Goal: Task Accomplishment & Management: Manage account settings

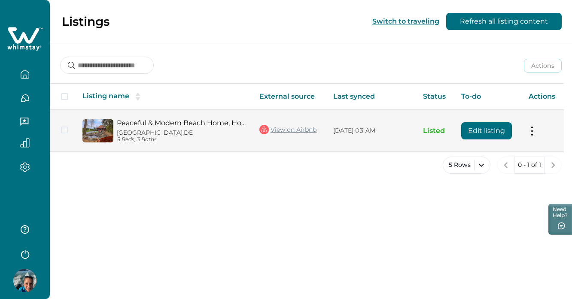
click at [481, 129] on button "Edit listing" at bounding box center [486, 130] width 51 height 17
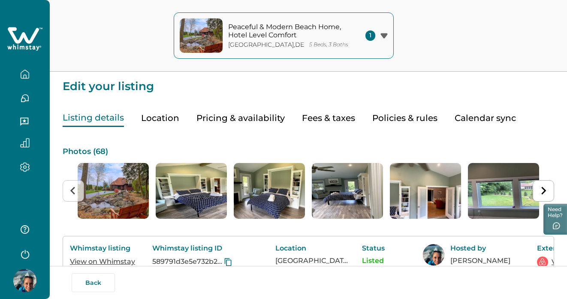
click at [381, 31] on div "1" at bounding box center [377, 35] width 22 height 10
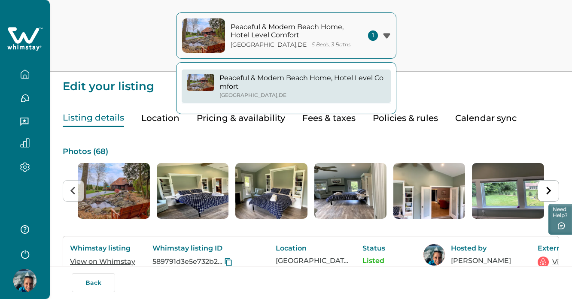
click at [381, 31] on div "1" at bounding box center [379, 35] width 22 height 10
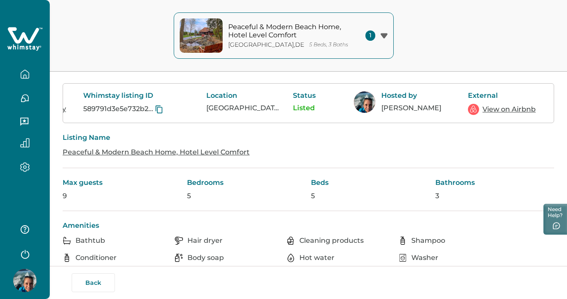
scroll to position [134, 0]
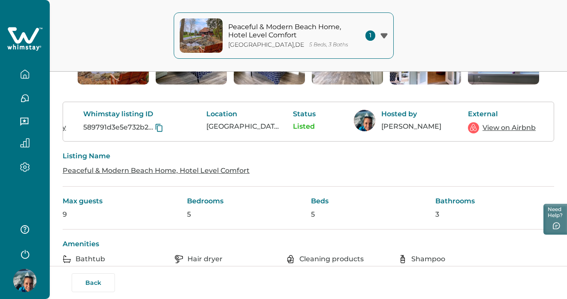
click at [442, 202] on p "Bathrooms" at bounding box center [495, 201] width 119 height 9
click at [224, 172] on link "Peaceful & Modern Beach Home, Hotel Level Comfort" at bounding box center [156, 170] width 187 height 8
